Goal: Task Accomplishment & Management: Use online tool/utility

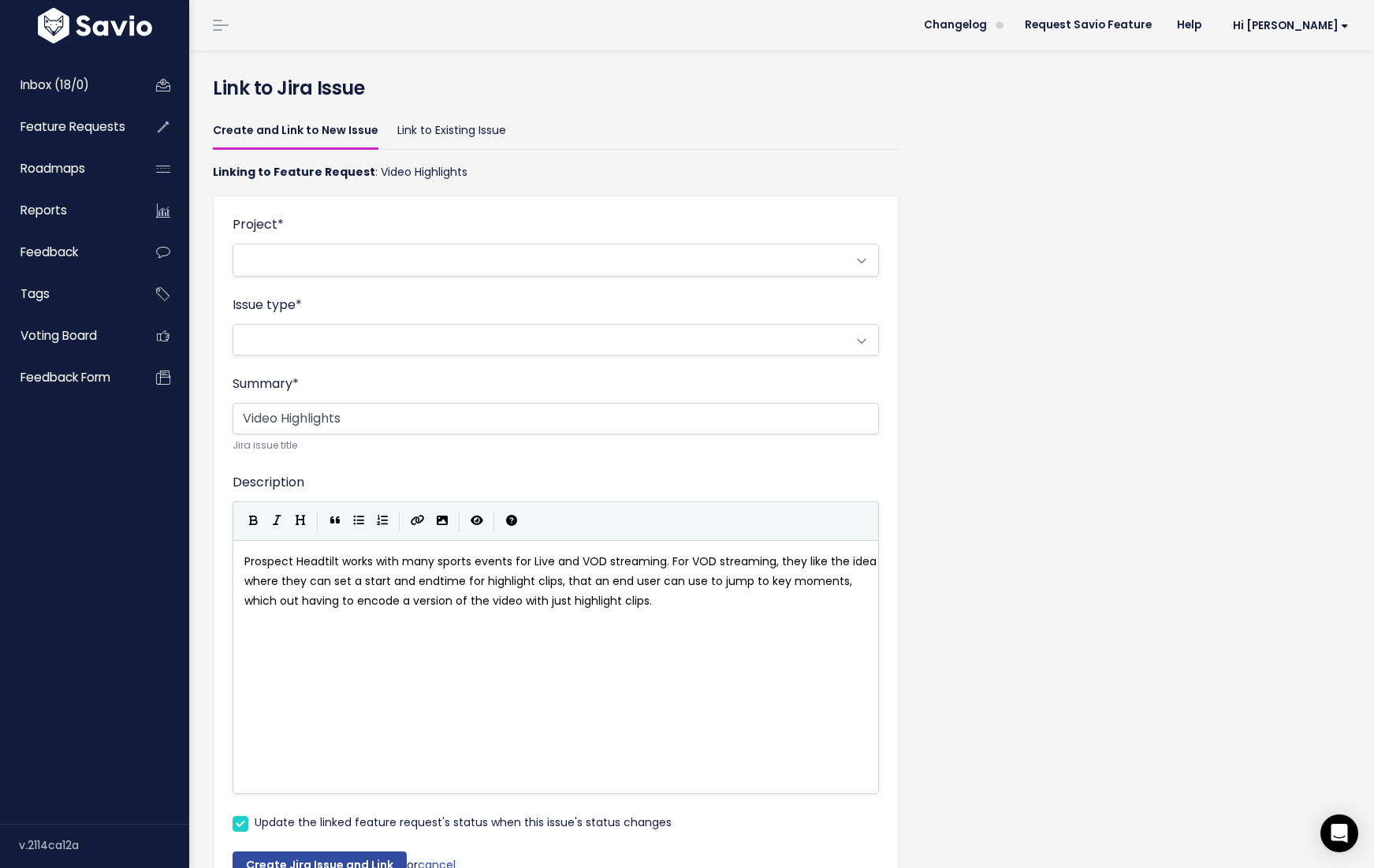
click at [779, 270] on span at bounding box center [540, 260] width 613 height 31
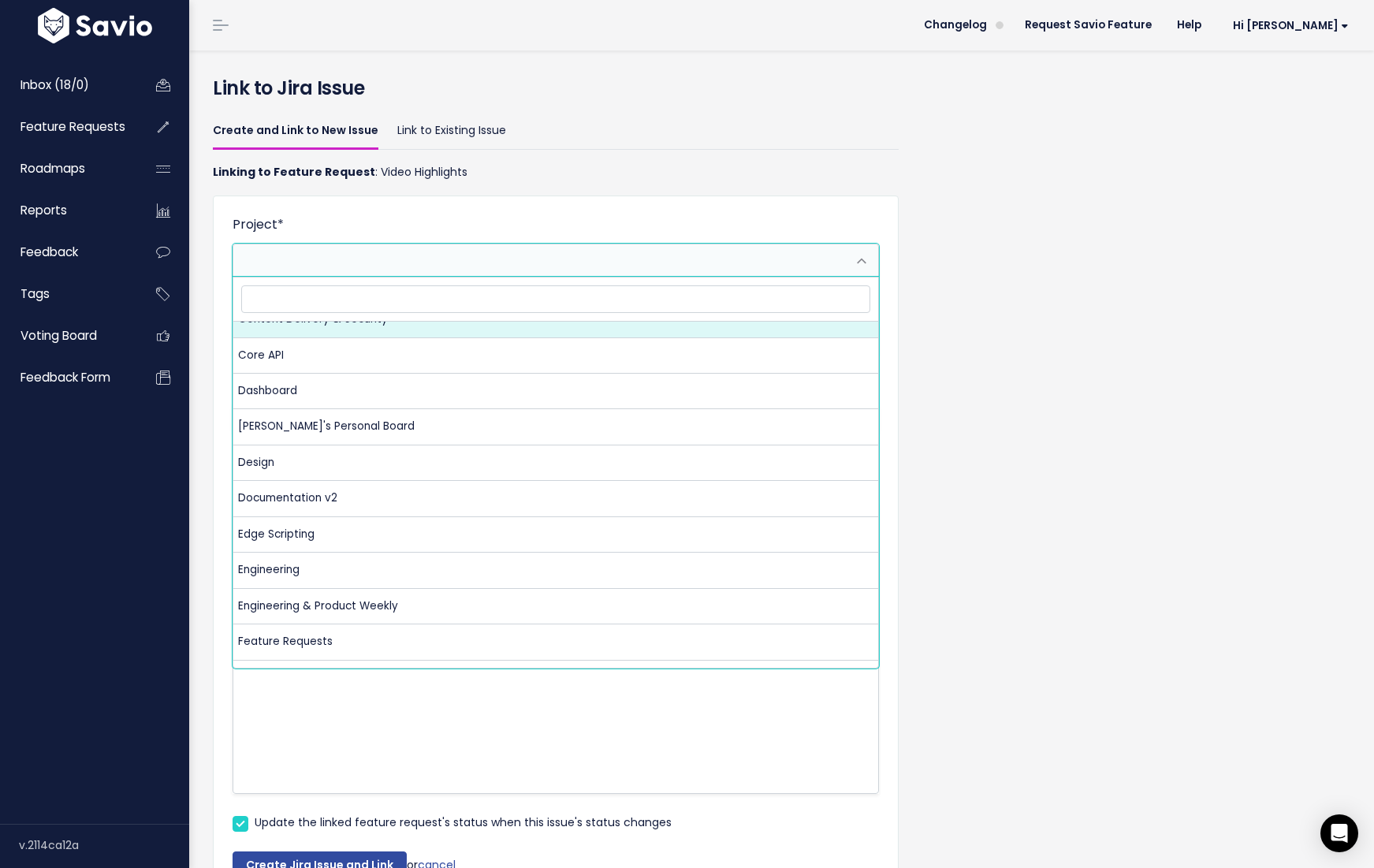
scroll to position [341, 0]
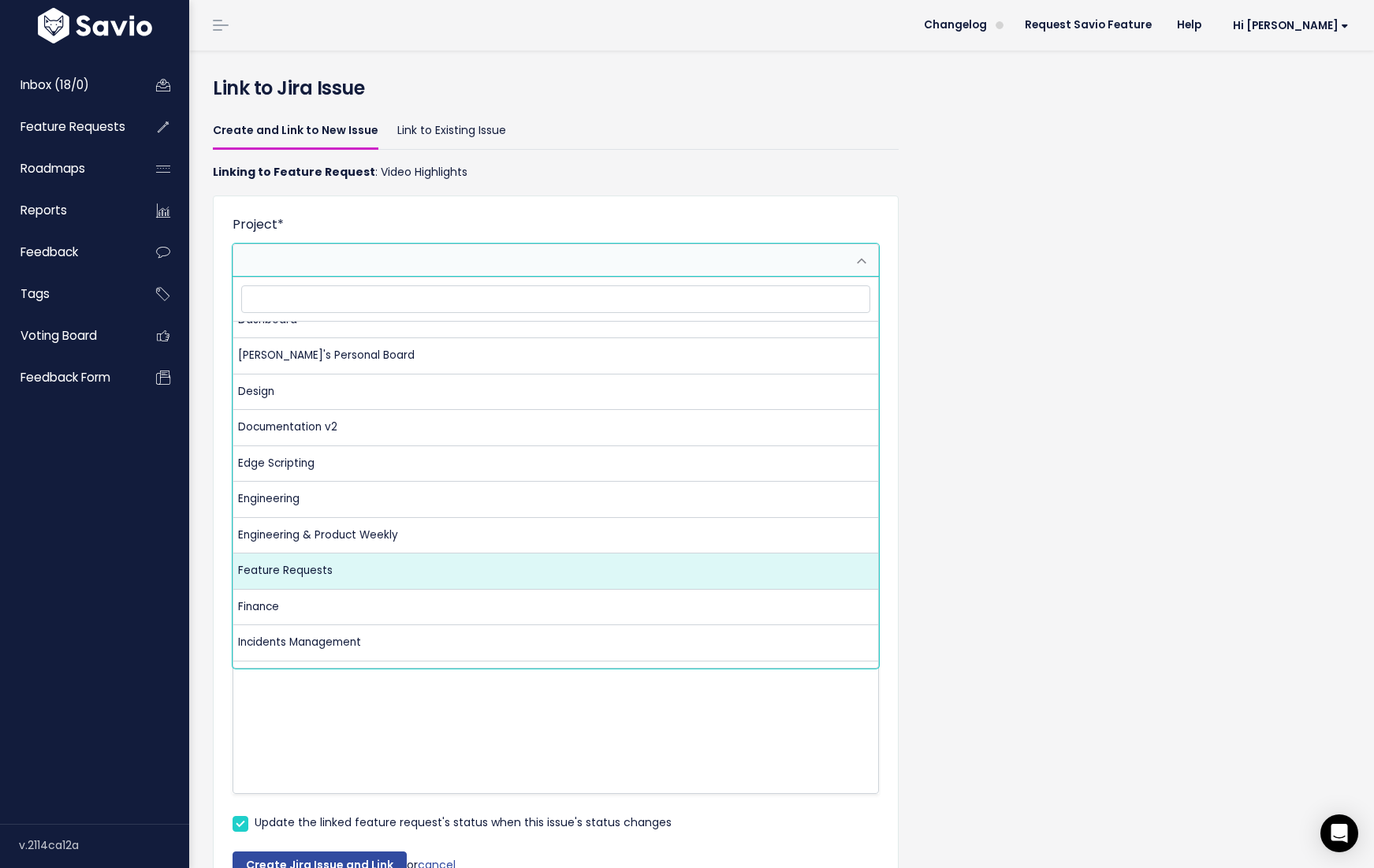
select select "10074"
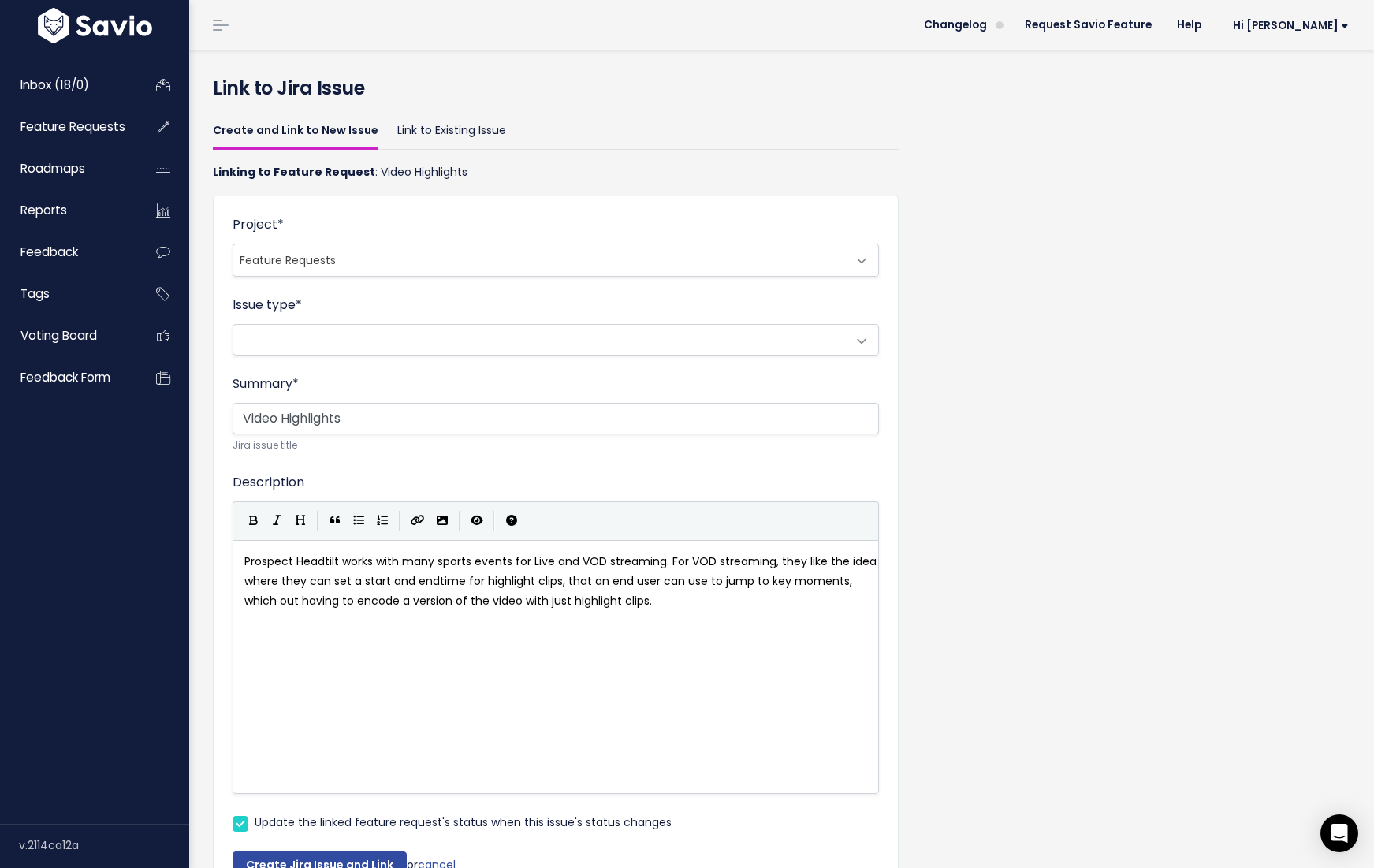
click at [412, 348] on span at bounding box center [540, 340] width 613 height 30
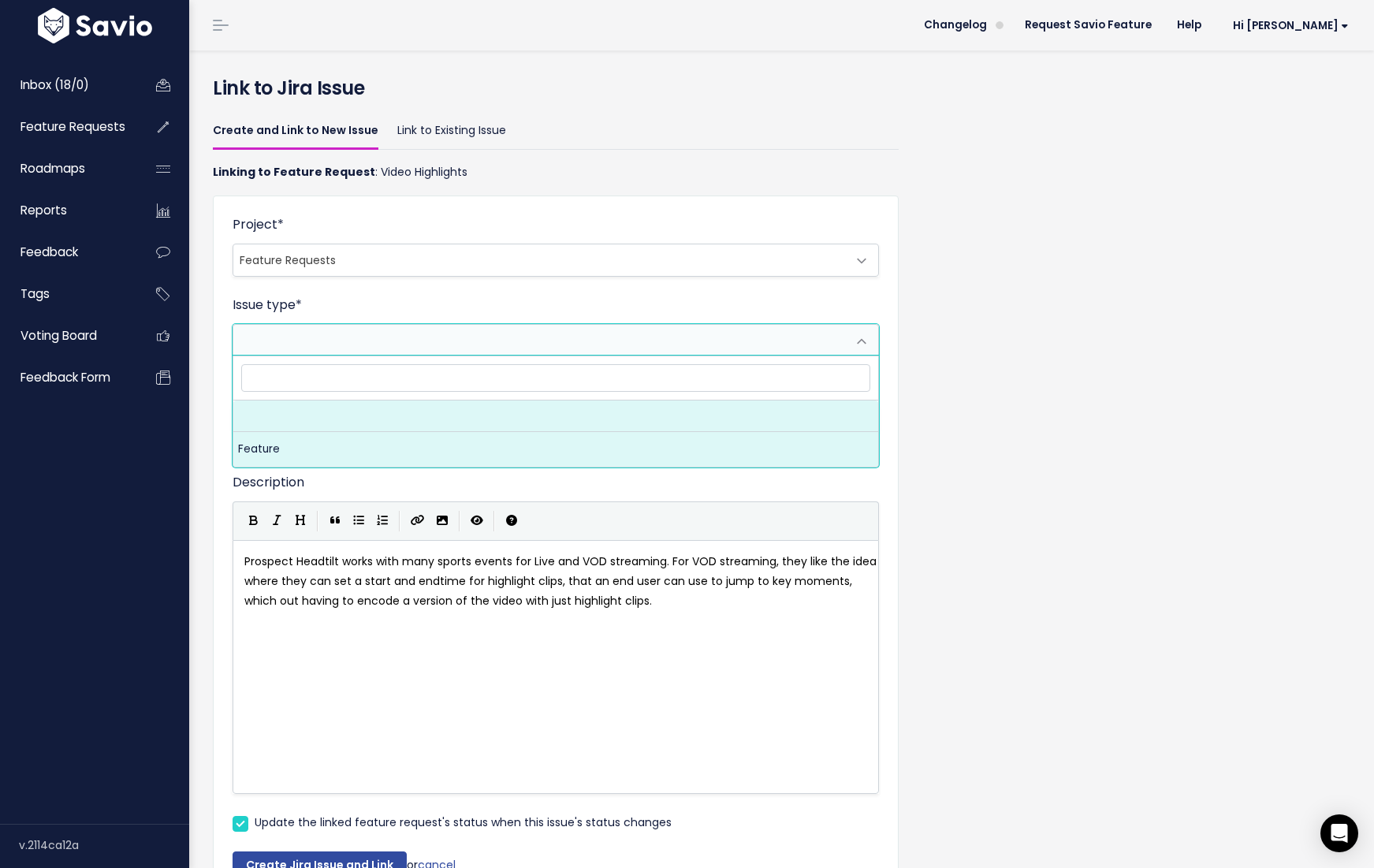
select select "10155"
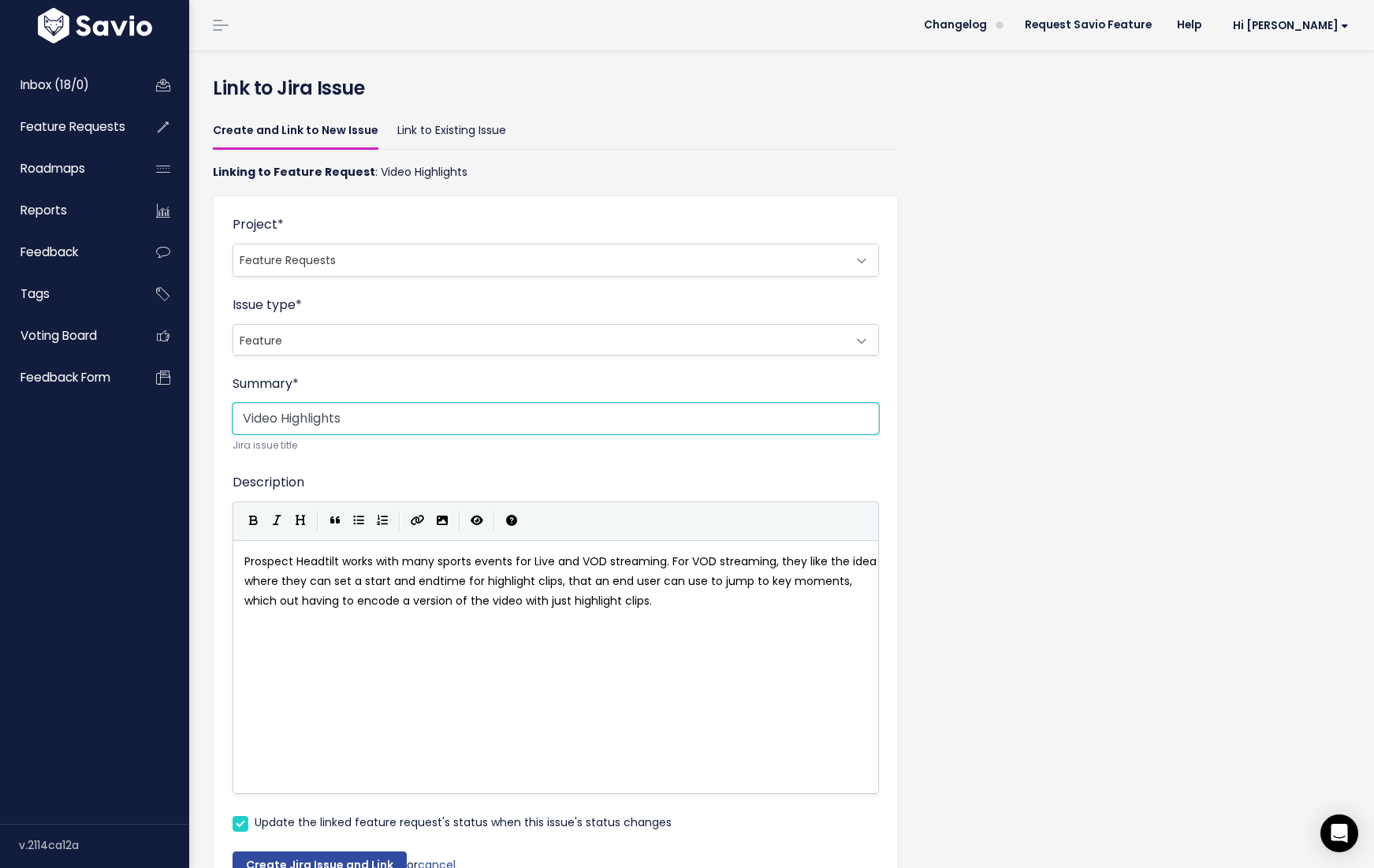
click at [859, 411] on input "Video Highlights" at bounding box center [556, 419] width 646 height 31
click at [933, 407] on div "Create and Link to New Issue Link to Existing Issue Linking to Feature Request …" at bounding box center [782, 522] width 1162 height 827
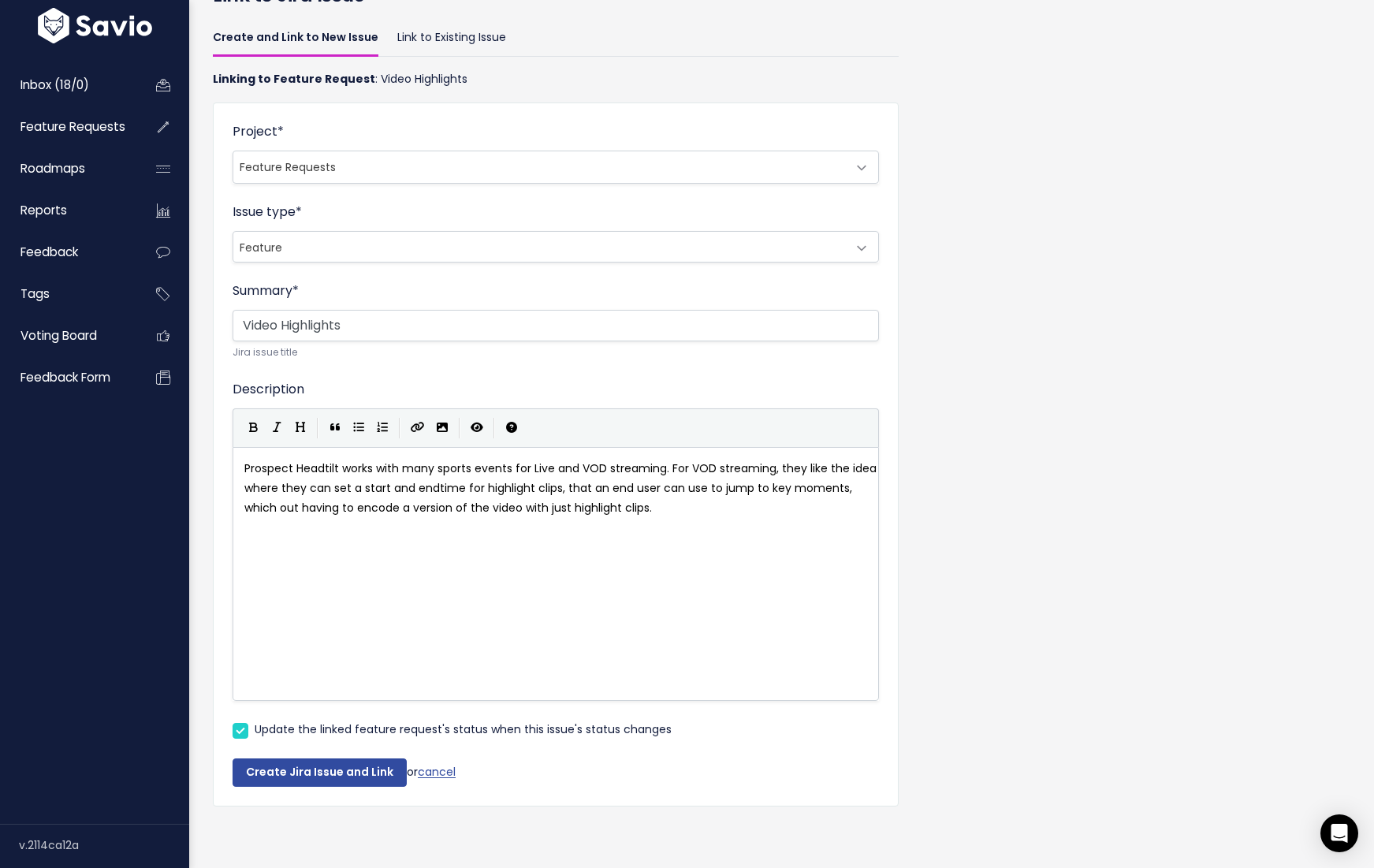
scroll to position [104, 0]
click at [301, 763] on button "Create Jira Issue and Link" at bounding box center [320, 772] width 174 height 29
